Goal: Task Accomplishment & Management: Complete application form

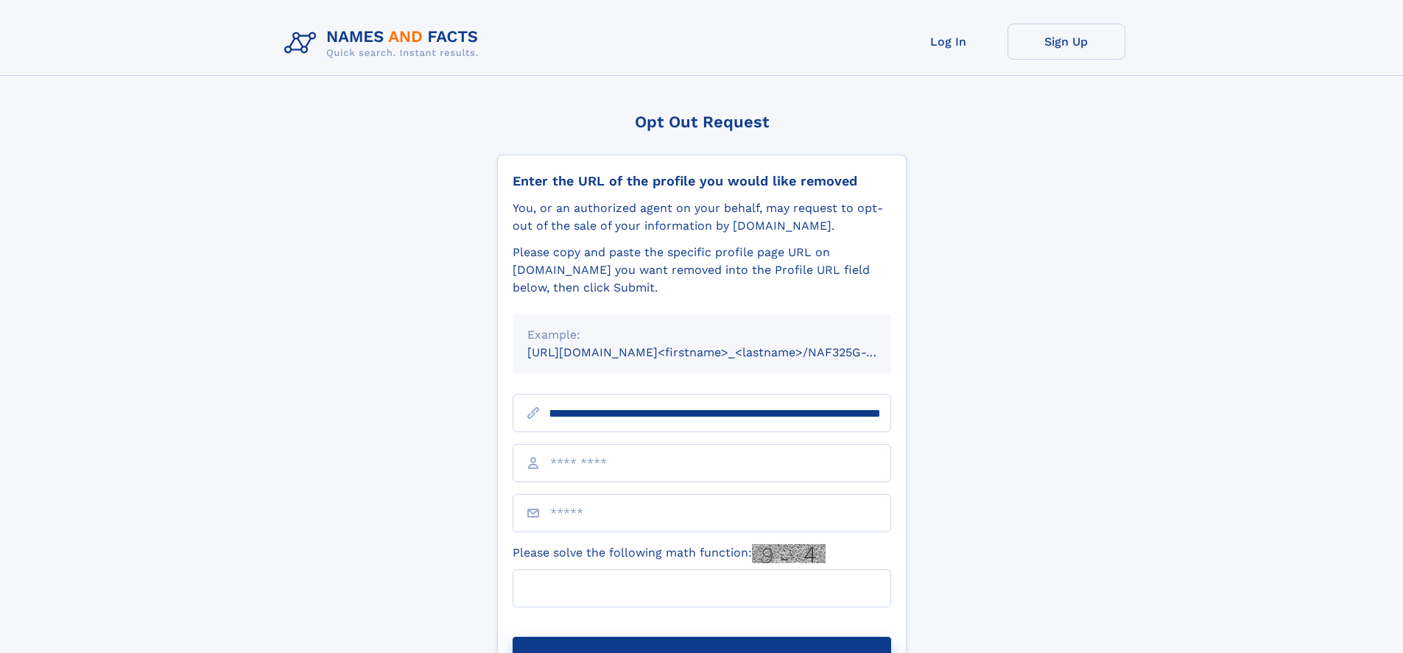
scroll to position [0, 157]
type input "**********"
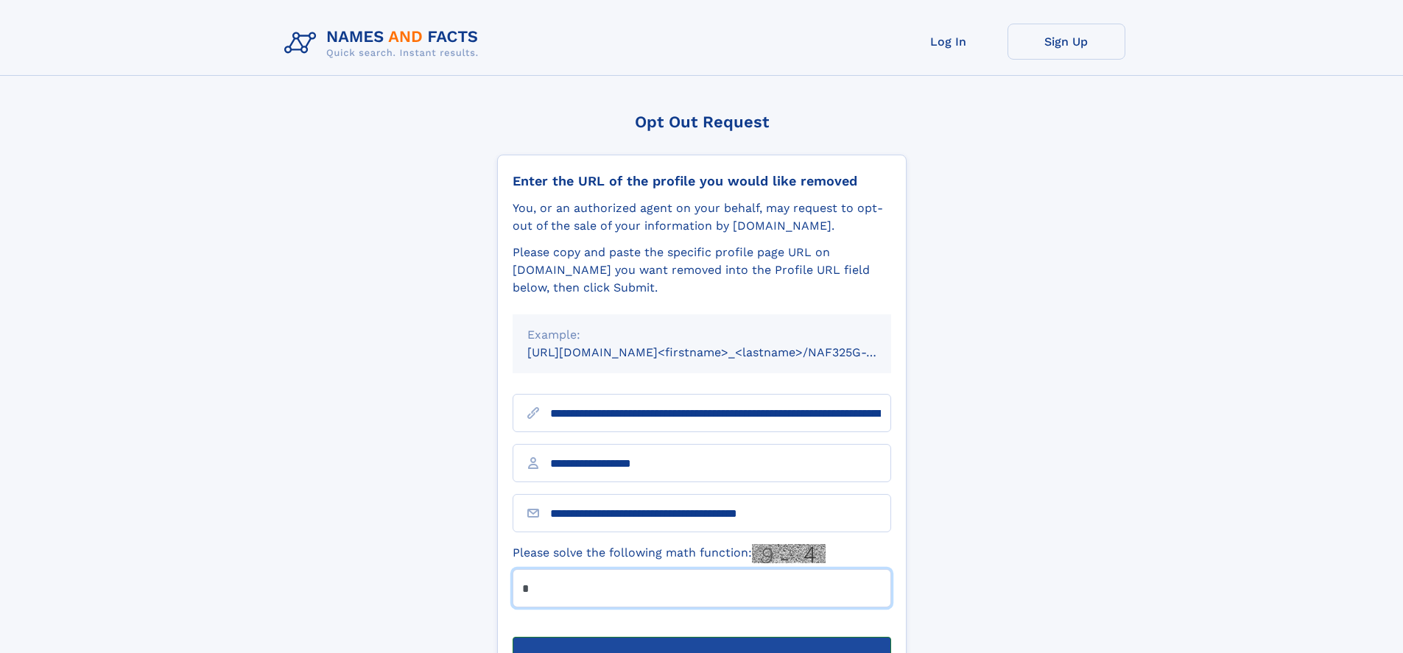
type input "*"
click at [701, 637] on button "Submit Opt Out Request" at bounding box center [702, 660] width 379 height 47
